Goal: Transaction & Acquisition: Obtain resource

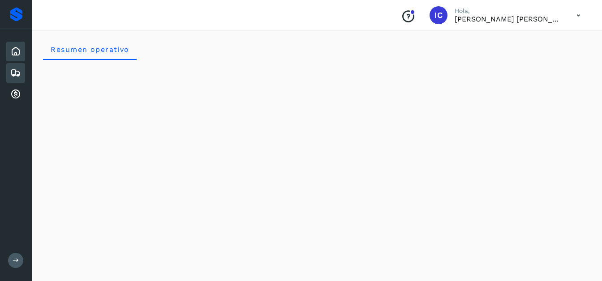
click at [18, 70] on icon at bounding box center [15, 73] width 11 height 11
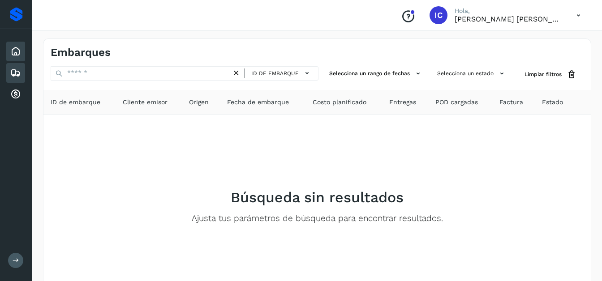
click at [14, 49] on icon at bounding box center [15, 51] width 11 height 11
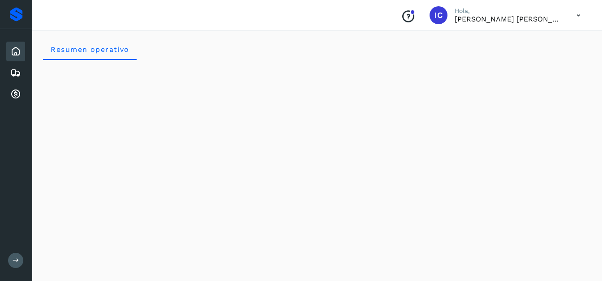
click at [577, 16] on icon at bounding box center [578, 15] width 18 height 18
click at [17, 72] on icon at bounding box center [15, 73] width 11 height 11
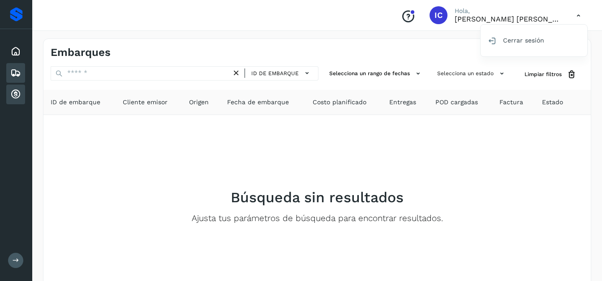
click at [16, 96] on icon at bounding box center [15, 94] width 11 height 11
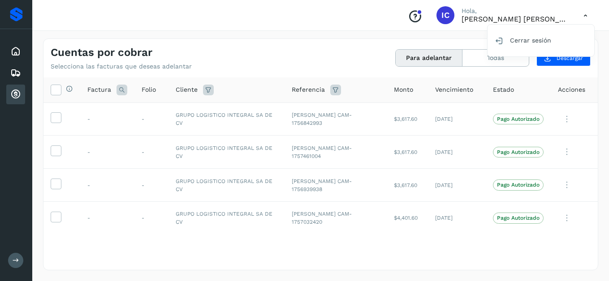
click at [420, 57] on div at bounding box center [304, 140] width 609 height 281
click at [420, 57] on button "Para adelantar" at bounding box center [429, 58] width 67 height 17
click at [474, 57] on button "Todas" at bounding box center [495, 58] width 66 height 17
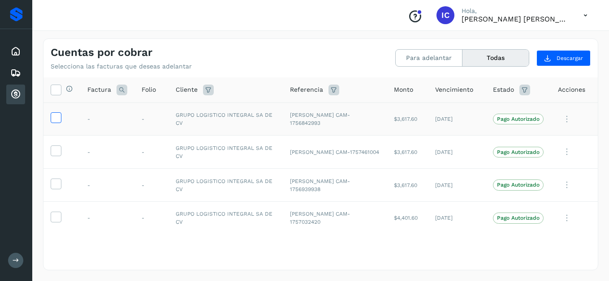
click at [59, 121] on icon at bounding box center [55, 116] width 9 height 9
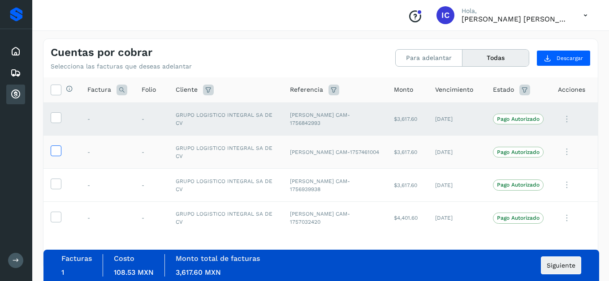
click at [58, 155] on icon at bounding box center [55, 150] width 9 height 9
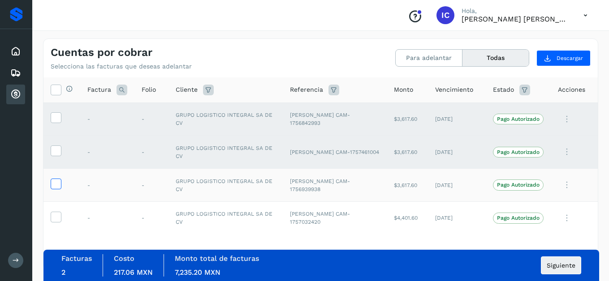
click at [60, 184] on icon at bounding box center [55, 183] width 9 height 9
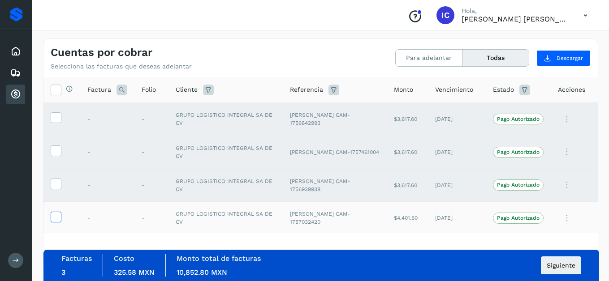
click at [59, 219] on icon at bounding box center [55, 216] width 9 height 9
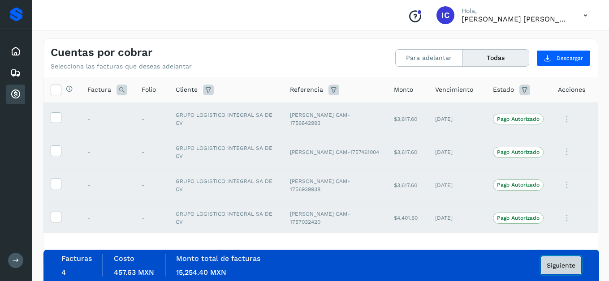
click at [556, 269] on button "Siguiente" at bounding box center [561, 266] width 40 height 18
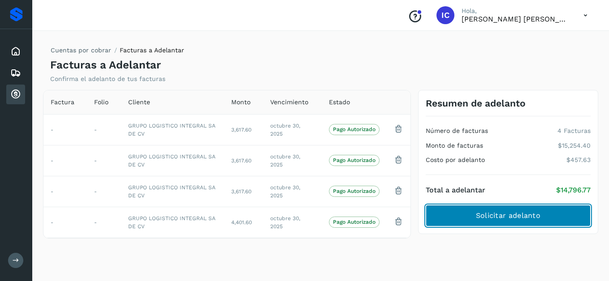
click at [485, 216] on span "Solicitar adelanto" at bounding box center [508, 216] width 65 height 10
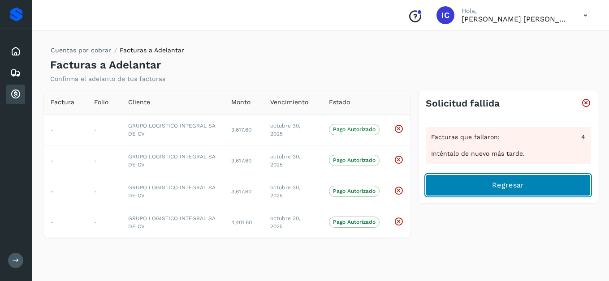
click at [489, 184] on button "Regresar" at bounding box center [508, 186] width 165 height 22
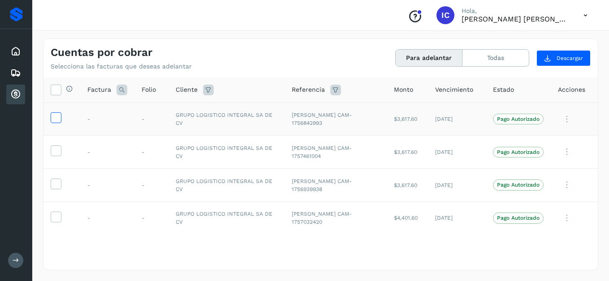
click at [53, 122] on span at bounding box center [55, 119] width 9 height 6
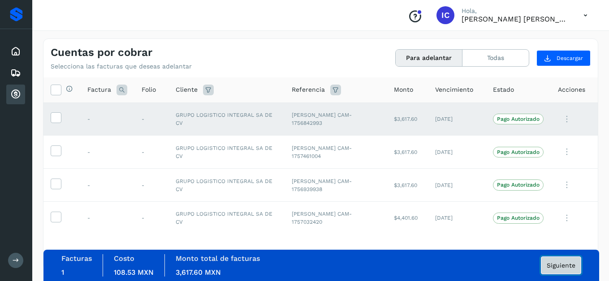
click at [543, 265] on button "Siguiente" at bounding box center [561, 266] width 40 height 18
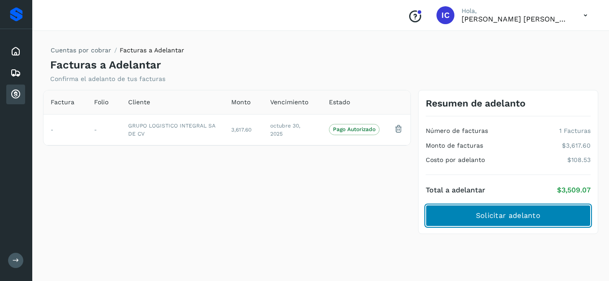
click at [519, 219] on span "Solicitar adelanto" at bounding box center [508, 216] width 65 height 10
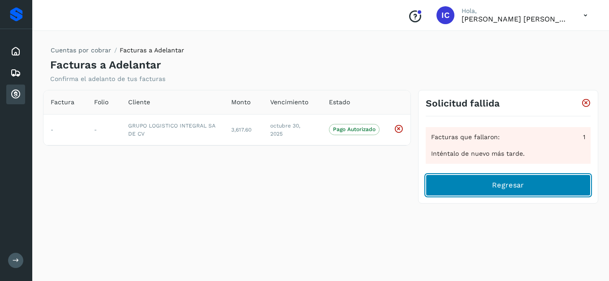
click at [494, 186] on span "Regresar" at bounding box center [508, 186] width 32 height 10
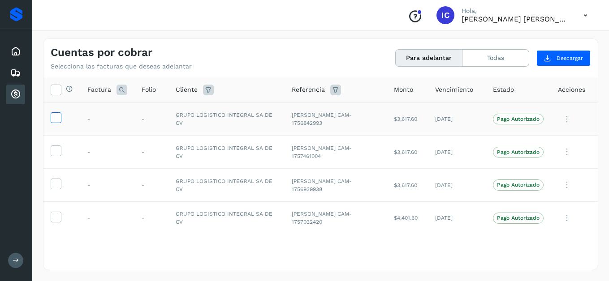
click at [60, 117] on icon at bounding box center [55, 116] width 9 height 9
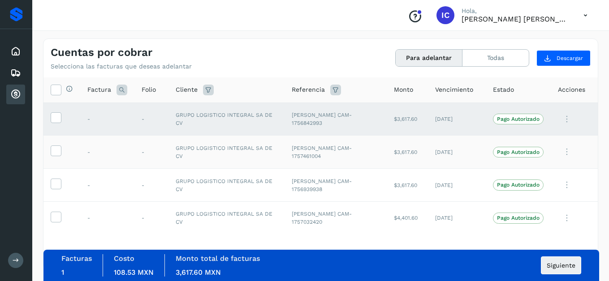
click at [58, 145] on td at bounding box center [61, 152] width 37 height 33
click at [56, 153] on icon at bounding box center [55, 150] width 9 height 9
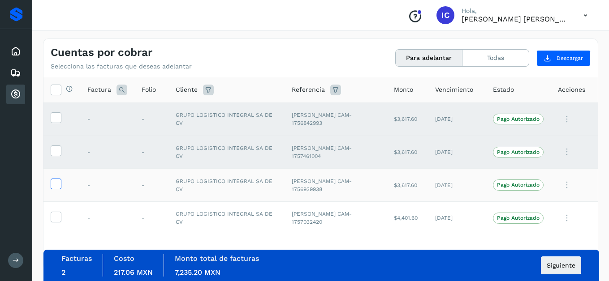
click at [57, 186] on icon at bounding box center [55, 183] width 9 height 9
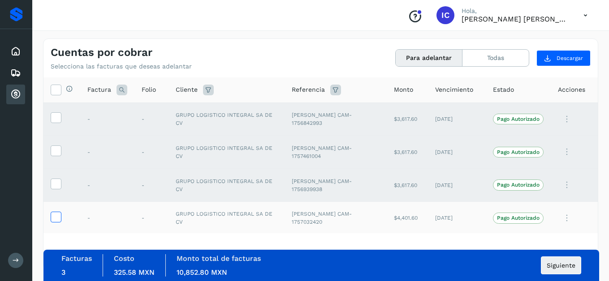
click at [56, 217] on icon at bounding box center [55, 216] width 9 height 9
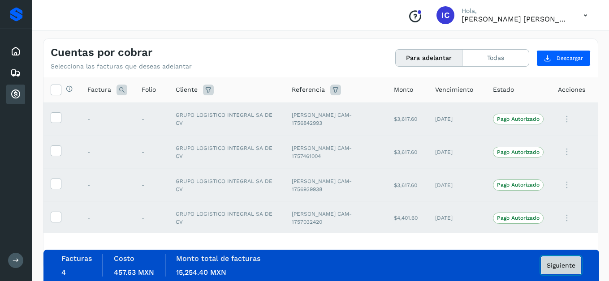
click at [565, 266] on span "Siguiente" at bounding box center [561, 266] width 29 height 6
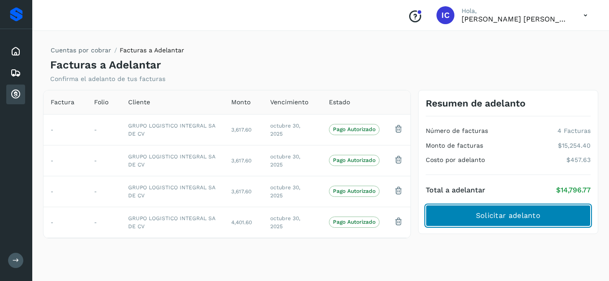
click at [522, 219] on span "Solicitar adelanto" at bounding box center [508, 216] width 65 height 10
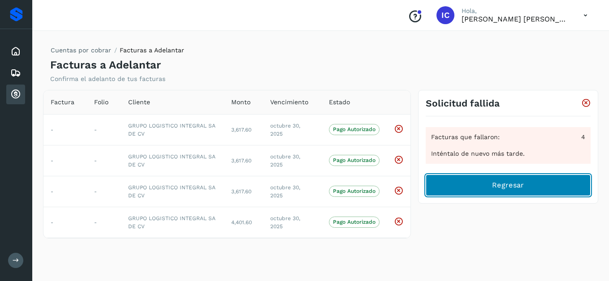
click at [438, 183] on button "Regresar" at bounding box center [508, 186] width 165 height 22
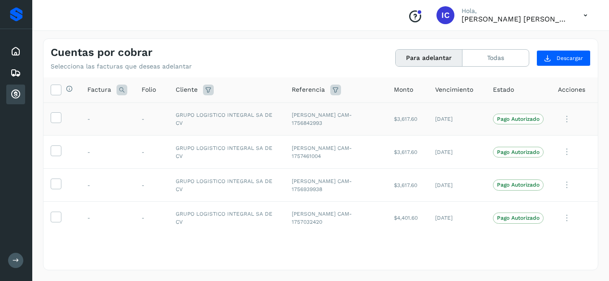
click at [558, 119] on icon at bounding box center [567, 119] width 18 height 18
click at [54, 117] on div at bounding box center [304, 140] width 609 height 281
click at [54, 121] on icon at bounding box center [55, 116] width 9 height 9
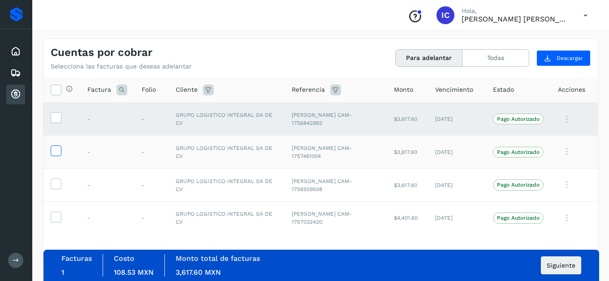
click at [56, 149] on icon at bounding box center [55, 150] width 9 height 9
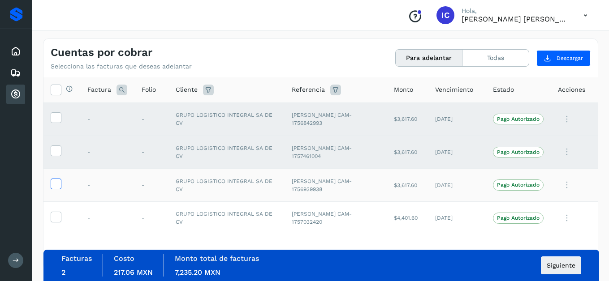
click at [58, 183] on icon at bounding box center [55, 183] width 9 height 9
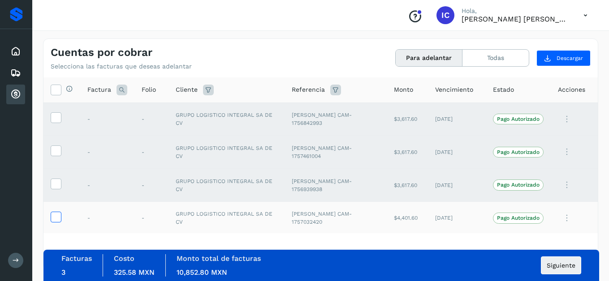
click at [58, 217] on icon at bounding box center [55, 216] width 9 height 9
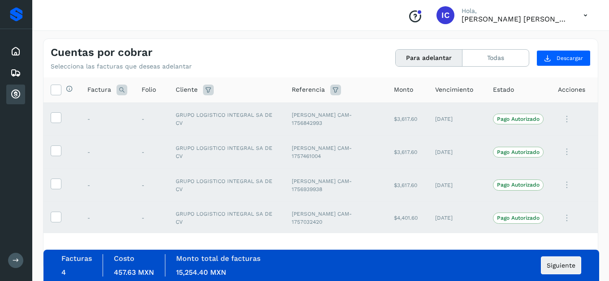
click at [587, 15] on icon at bounding box center [585, 15] width 18 height 18
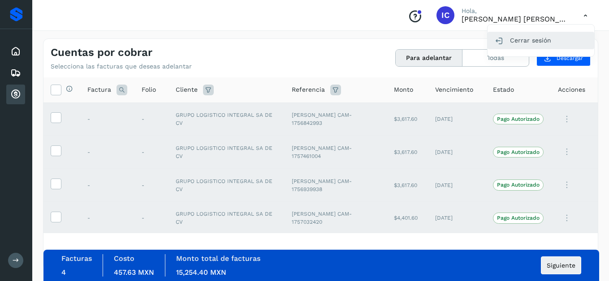
click at [540, 43] on div "Cerrar sesión" at bounding box center [540, 40] width 107 height 17
